Goal: Task Accomplishment & Management: Use online tool/utility

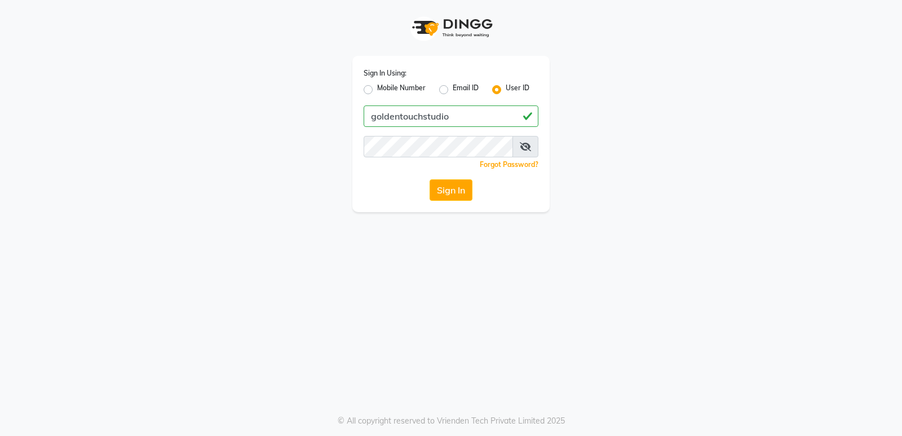
type input "goldentouchstudio"
click at [524, 148] on icon at bounding box center [525, 146] width 11 height 9
click at [464, 187] on button "Sign In" at bounding box center [451, 189] width 43 height 21
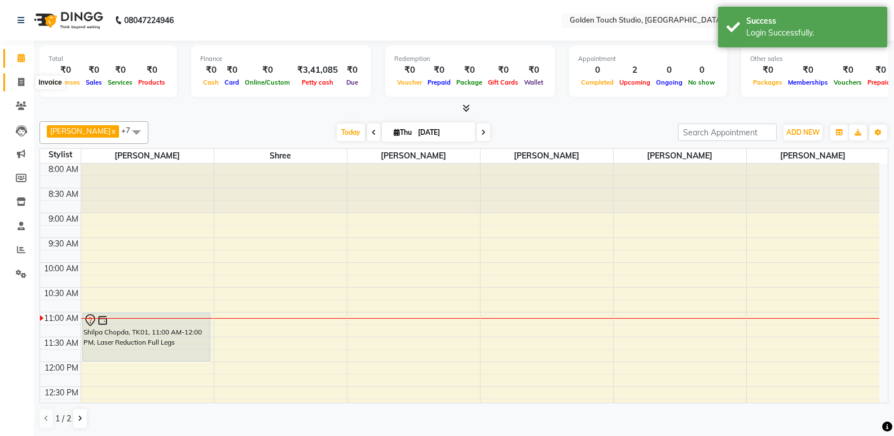
click at [24, 85] on icon at bounding box center [21, 82] width 6 height 8
select select "7211"
select select "service"
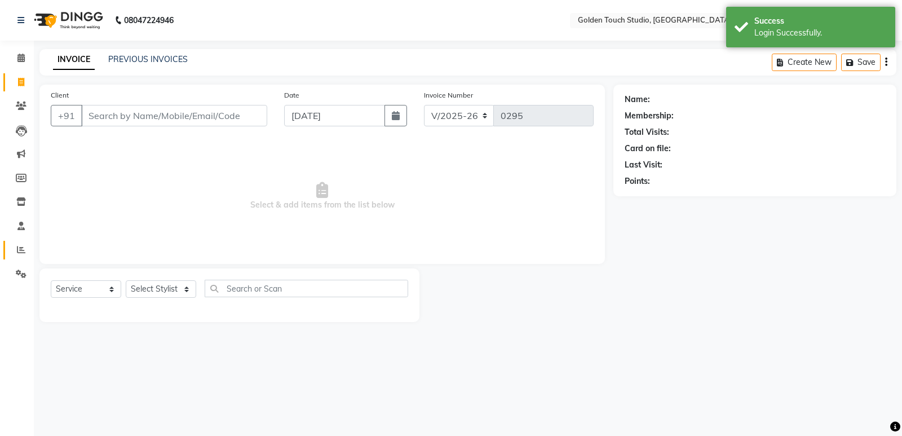
click at [21, 242] on link "Reports" at bounding box center [16, 250] width 27 height 19
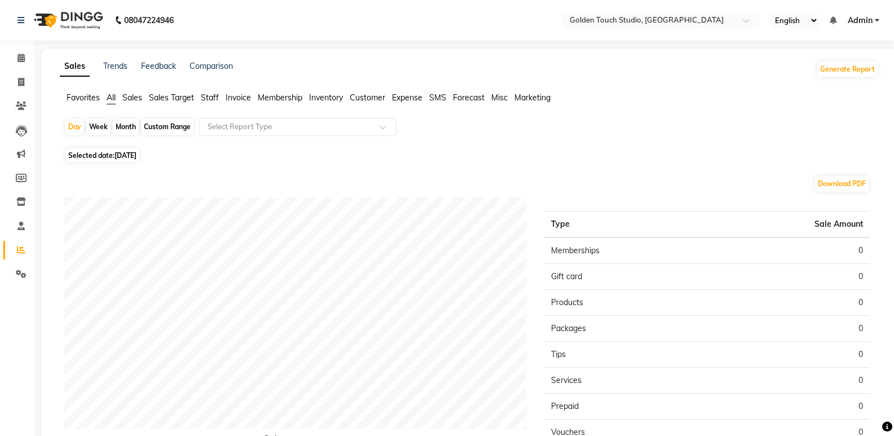
click at [129, 99] on span "Sales" at bounding box center [132, 97] width 20 height 10
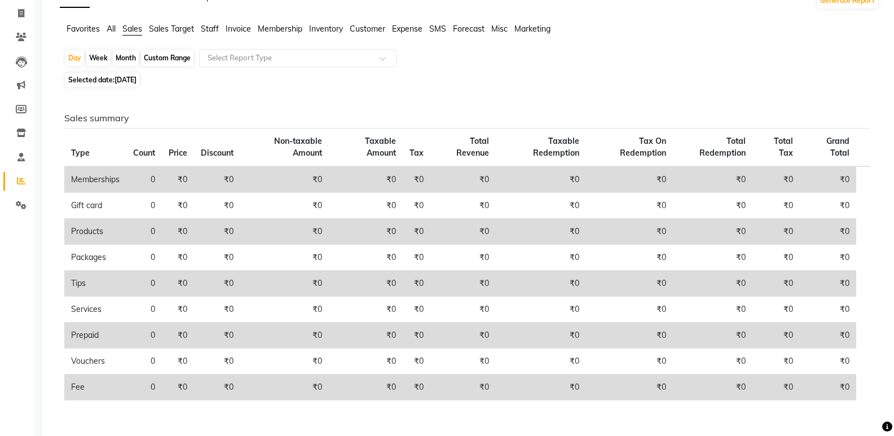
scroll to position [107, 0]
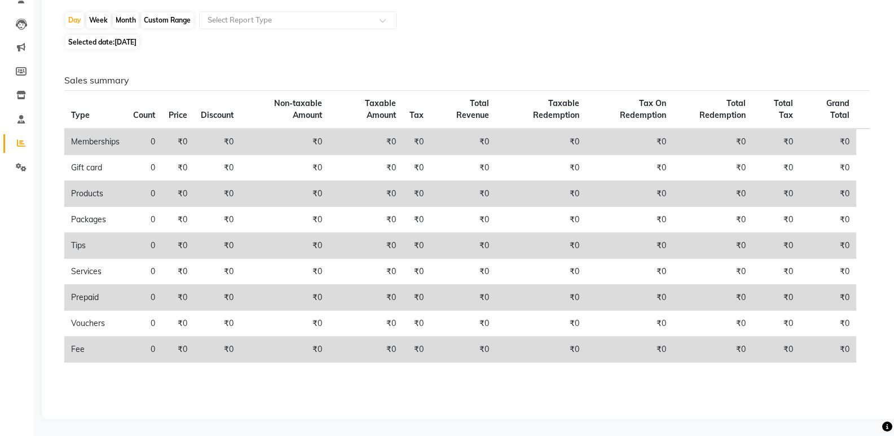
click at [103, 44] on span "Selected date: [DATE]" at bounding box center [102, 42] width 74 height 14
select select "9"
select select "2025"
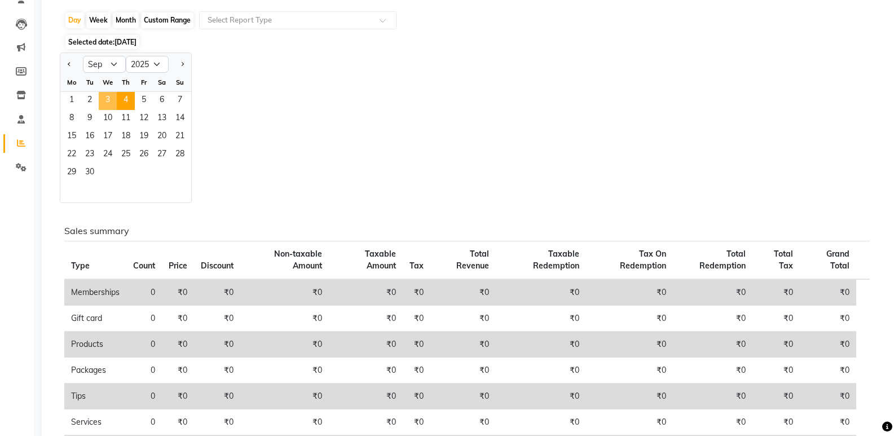
click at [107, 99] on span "3" at bounding box center [108, 101] width 18 height 18
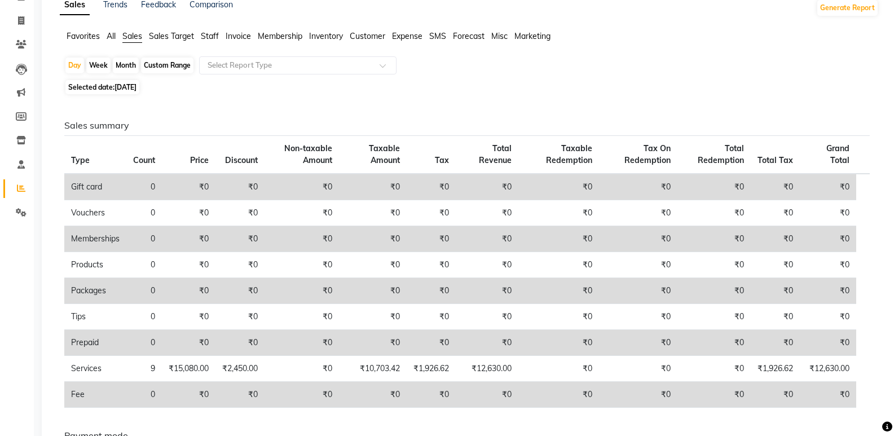
scroll to position [0, 0]
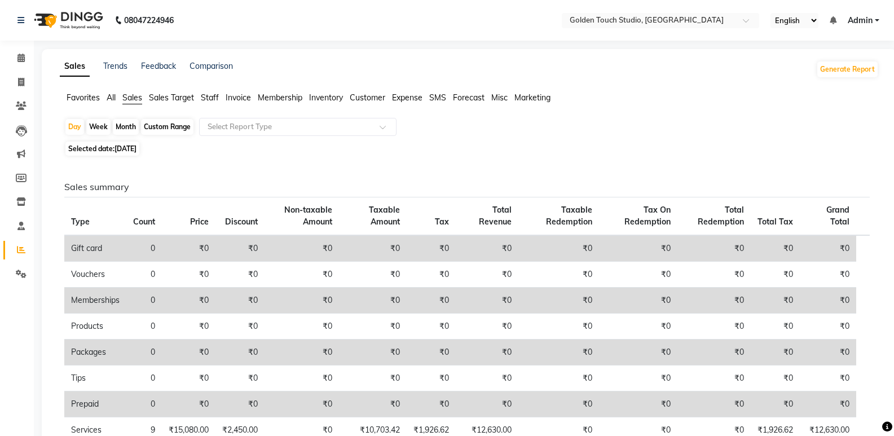
click at [210, 96] on span "Staff" at bounding box center [210, 97] width 18 height 10
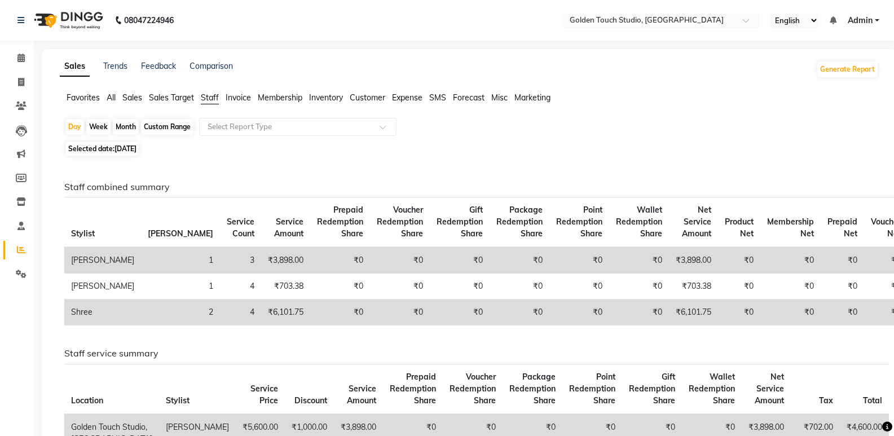
click at [128, 127] on div "Month" at bounding box center [126, 127] width 26 height 16
select select "9"
select select "2025"
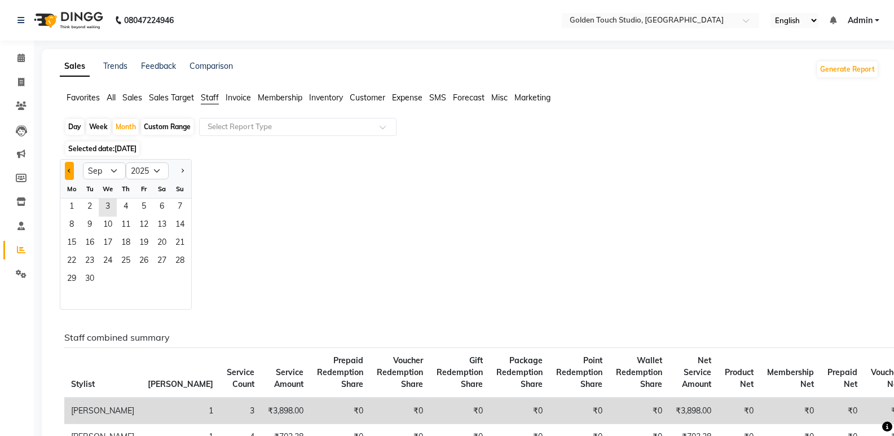
click at [70, 173] on button "Previous month" at bounding box center [69, 171] width 9 height 18
select select "8"
click at [149, 202] on span "1" at bounding box center [144, 207] width 18 height 18
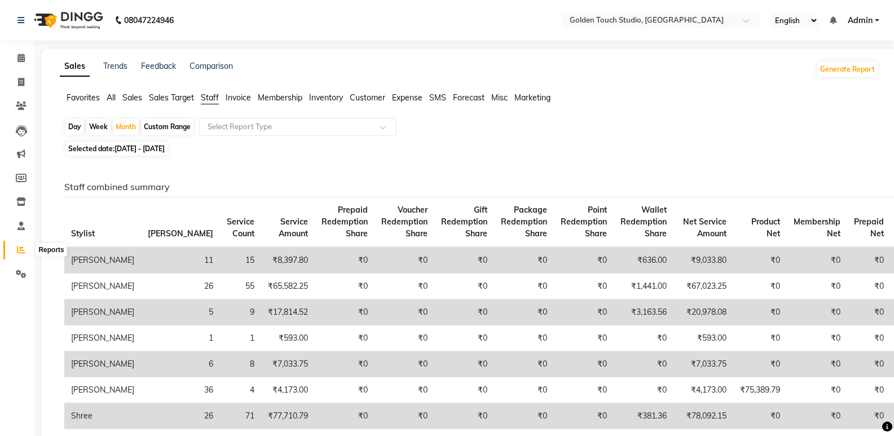
click at [21, 249] on icon at bounding box center [21, 249] width 8 height 8
click at [20, 81] on icon at bounding box center [21, 82] width 6 height 8
select select "service"
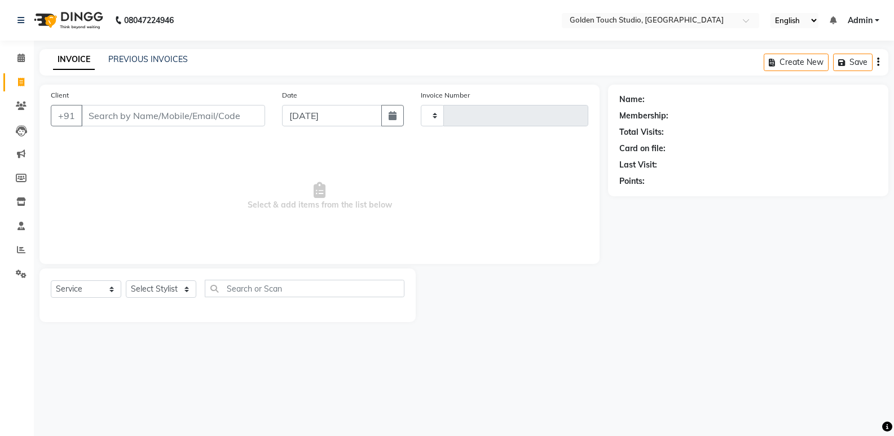
type input "0295"
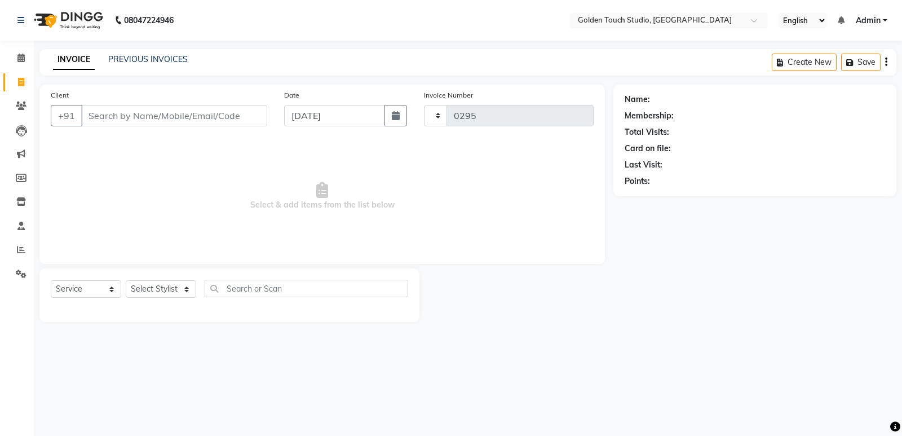
select select "7211"
